Goal: Navigation & Orientation: Find specific page/section

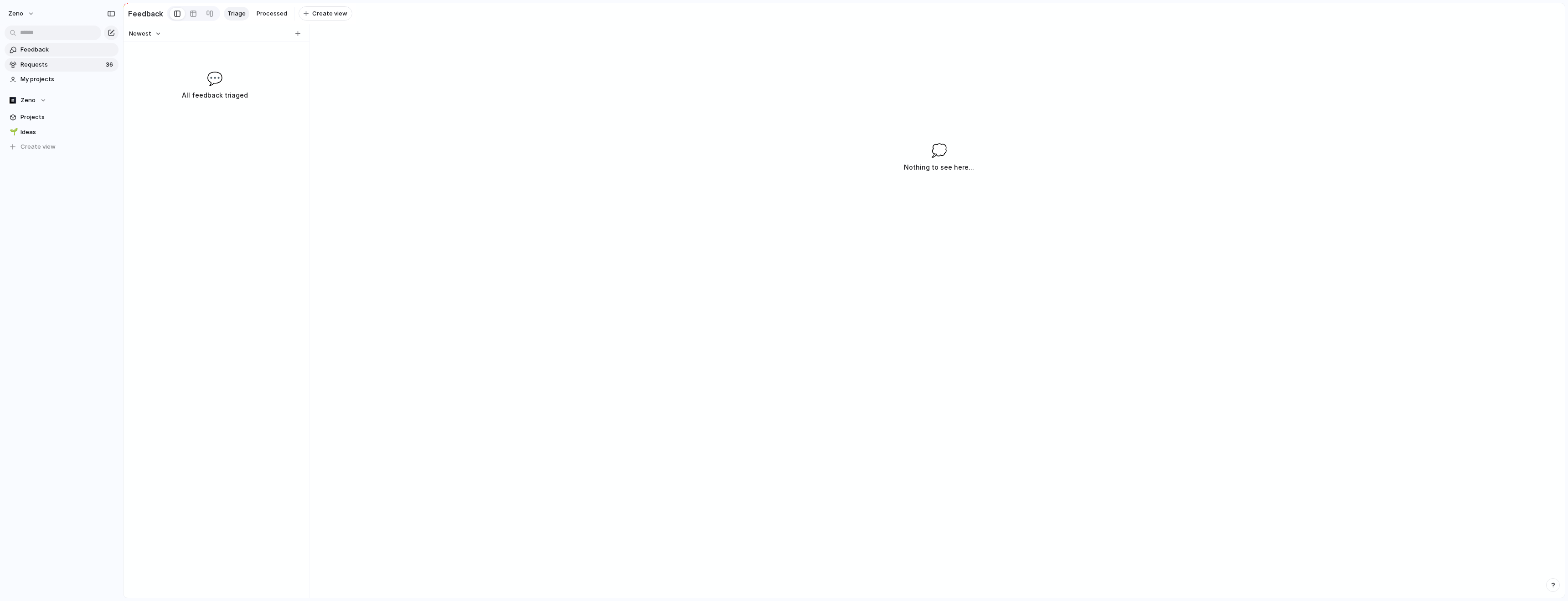
click at [92, 69] on link "Requests 36" at bounding box center [61, 65] width 114 height 14
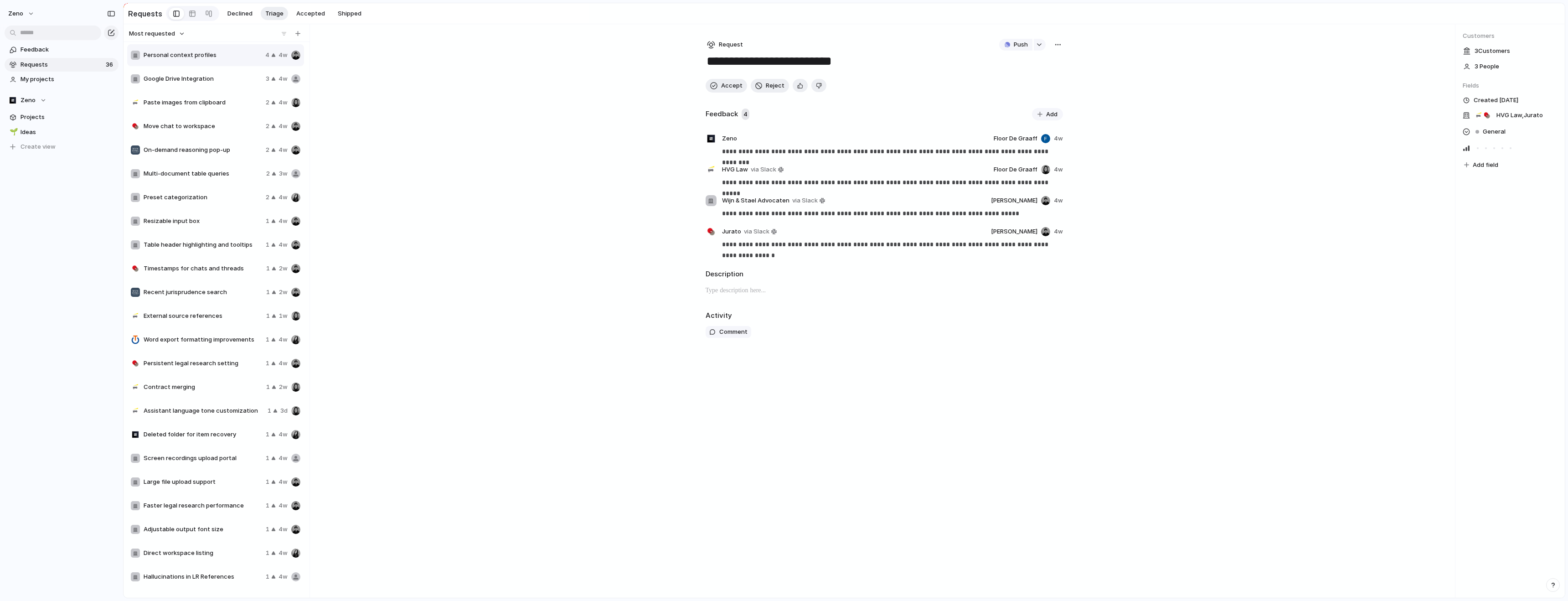
click at [92, 69] on link "Requests 36" at bounding box center [61, 65] width 114 height 14
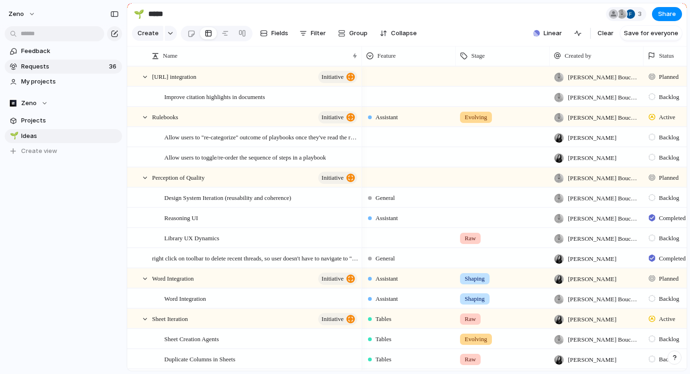
click at [74, 65] on span "Requests" at bounding box center [63, 66] width 85 height 9
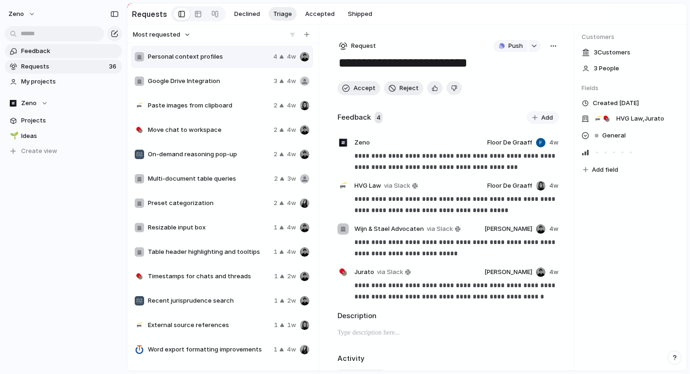
click at [27, 57] on link "Feedback" at bounding box center [63, 51] width 117 height 14
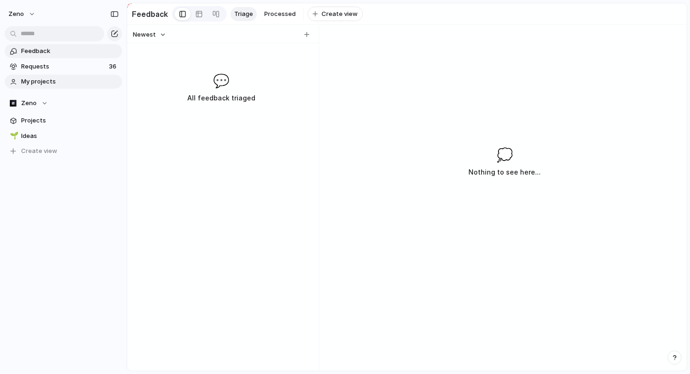
click at [47, 79] on span "My projects" at bounding box center [70, 81] width 98 height 9
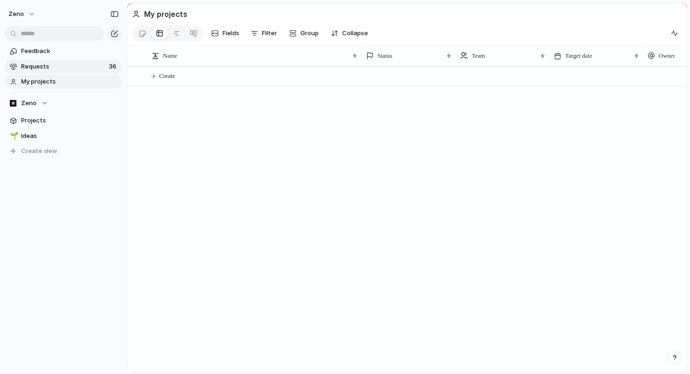
click at [46, 69] on span "Requests" at bounding box center [63, 66] width 85 height 9
